Goal: Task Accomplishment & Management: Manage account settings

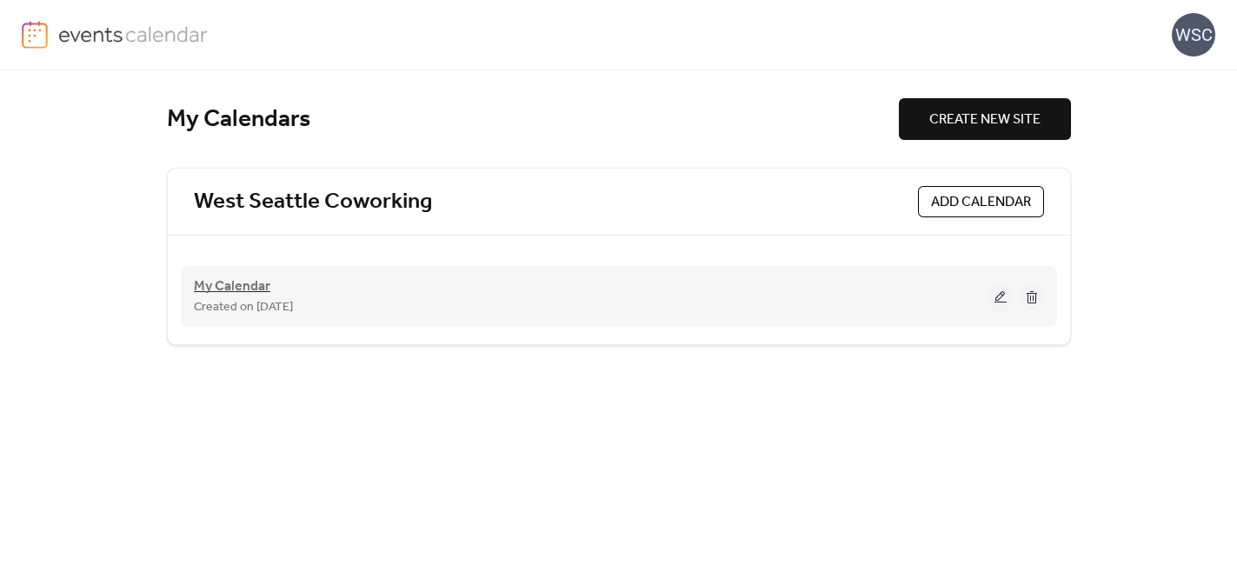
click at [234, 283] on span "My Calendar" at bounding box center [232, 286] width 76 height 21
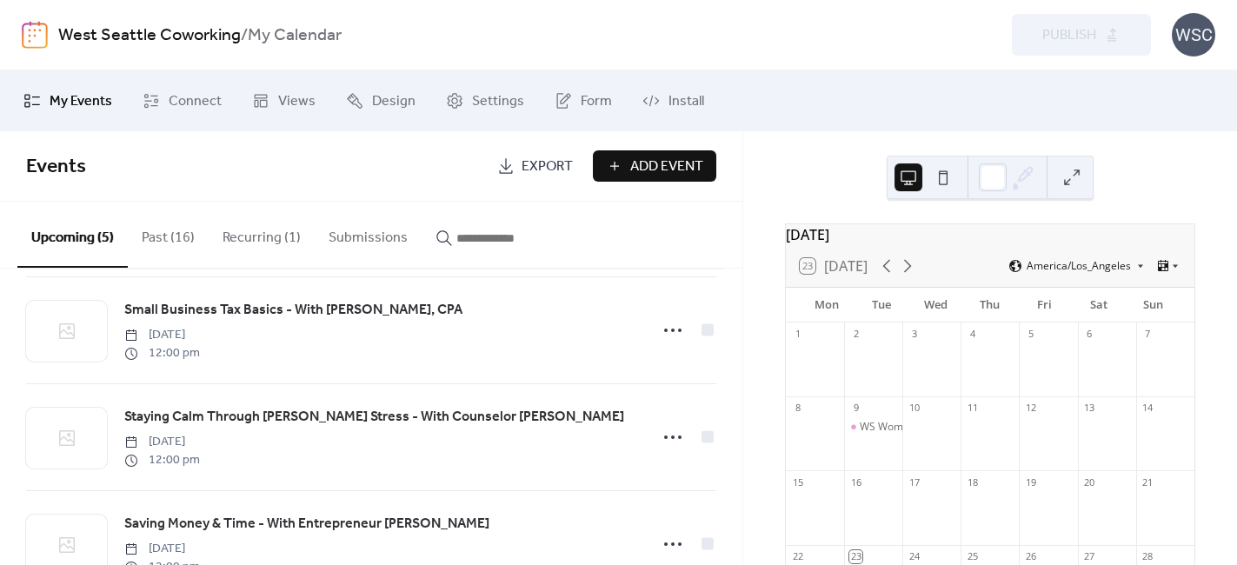
scroll to position [288, 0]
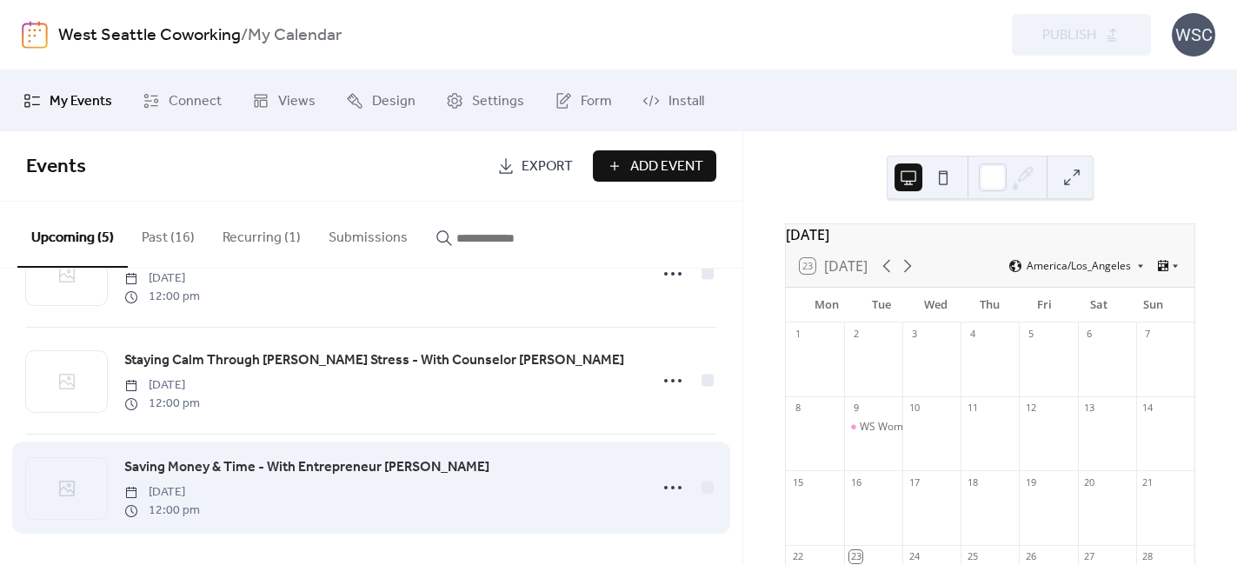
click at [216, 470] on span "Saving Money & Time - With Entrepreneur [PERSON_NAME]" at bounding box center [306, 467] width 365 height 21
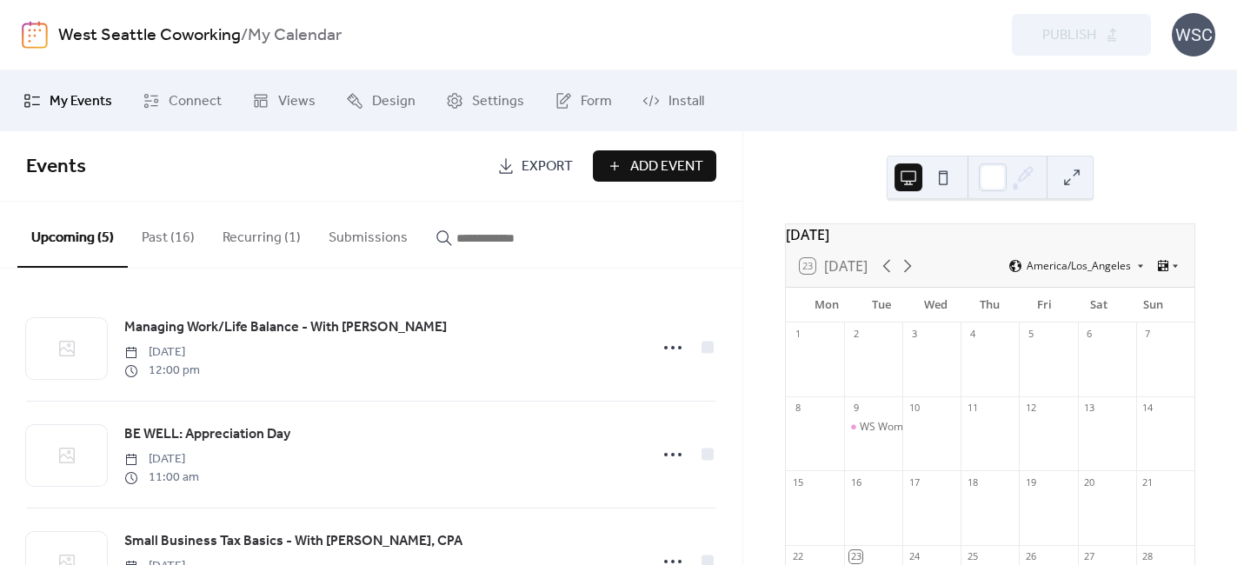
click at [1204, 31] on div "WSC" at bounding box center [1193, 34] width 43 height 43
click at [1175, 156] on span "Sign out" at bounding box center [1158, 154] width 50 height 21
